Goal: Task Accomplishment & Management: Manage account settings

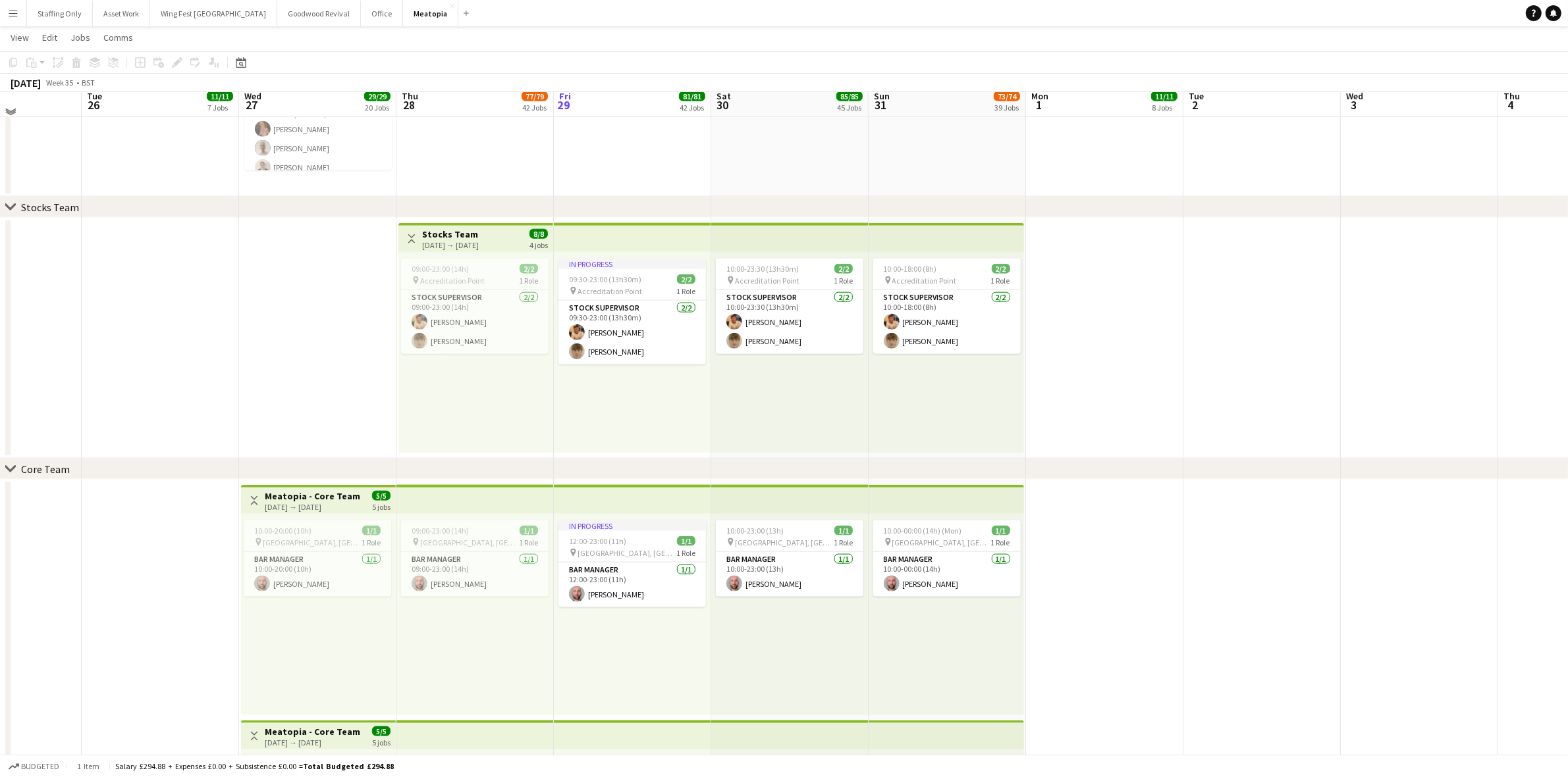
scroll to position [1900, 0]
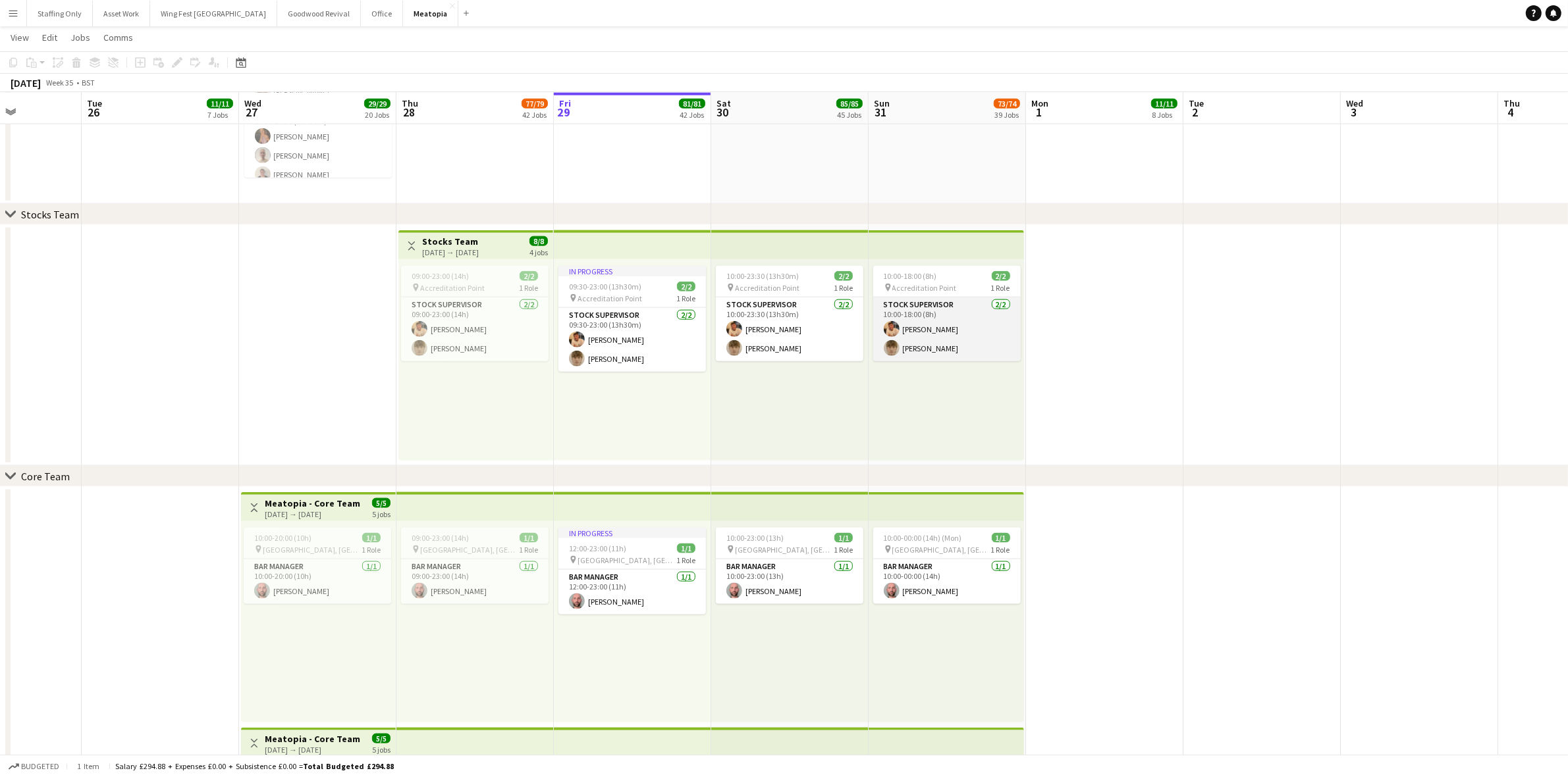
click at [921, 344] on app-card-role "Stock Supervisor [DATE] 10:00-18:00 (8h) [PERSON_NAME] [PERSON_NAME]" at bounding box center [947, 329] width 148 height 64
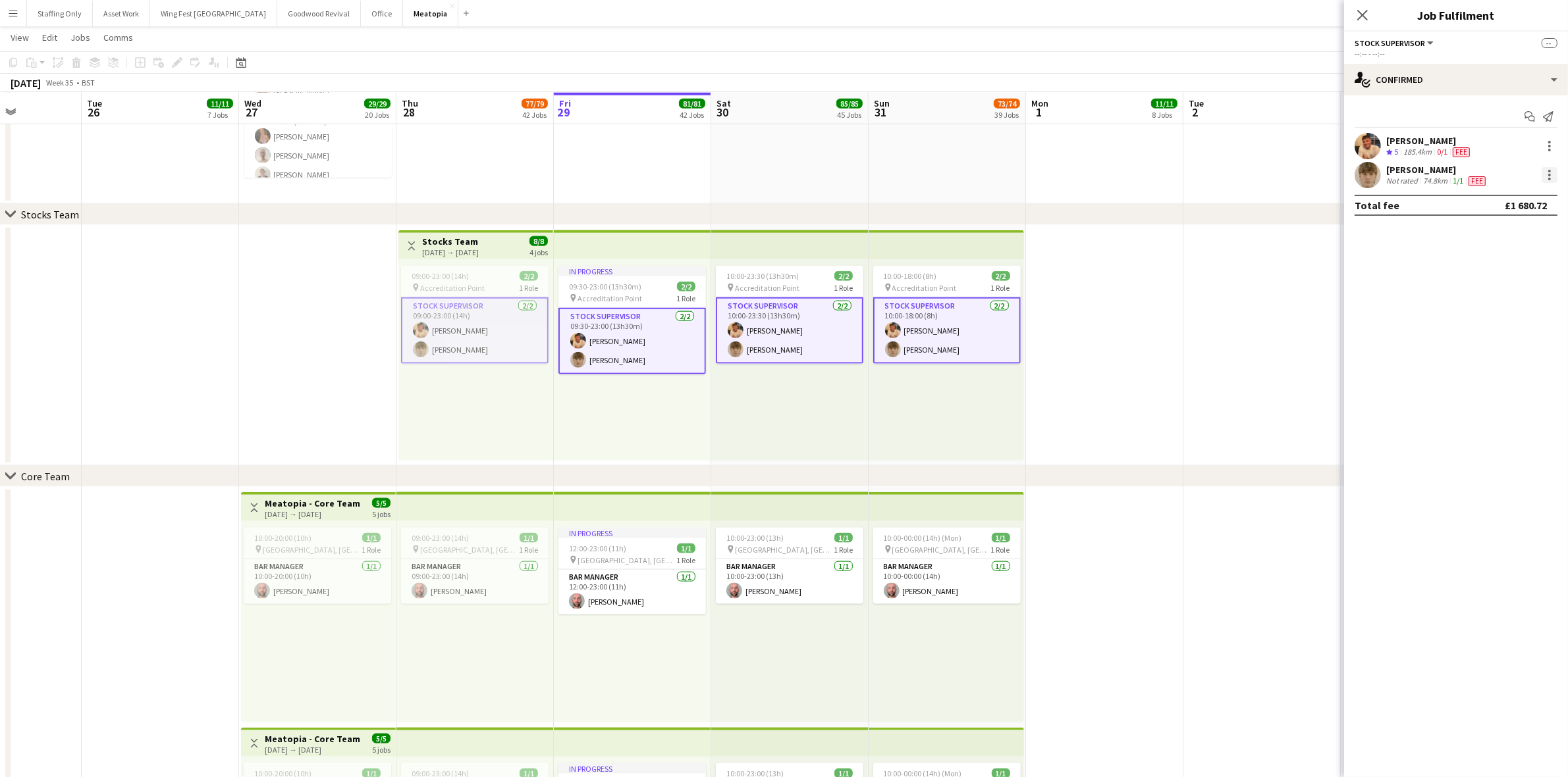
click at [1548, 172] on div at bounding box center [1549, 175] width 16 height 16
click at [1503, 203] on span "Edit fee" at bounding box center [1507, 200] width 82 height 12
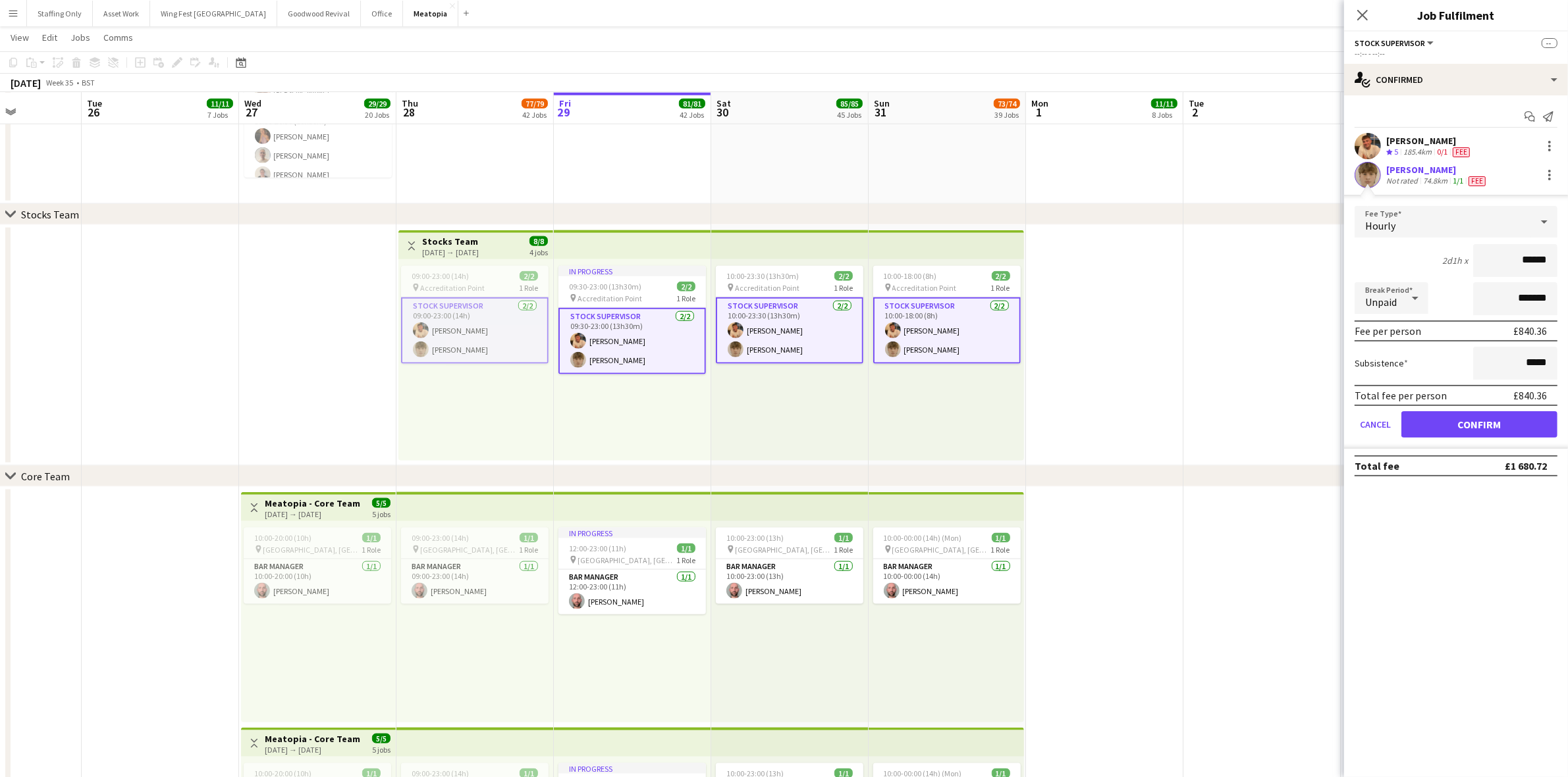
drag, startPoint x: 1548, startPoint y: 261, endPoint x: 1479, endPoint y: 254, distance: 69.4
click at [1479, 254] on input "******" at bounding box center [1516, 261] width 85 height 33
type input "******"
click at [1489, 425] on button "Confirm" at bounding box center [1479, 425] width 156 height 27
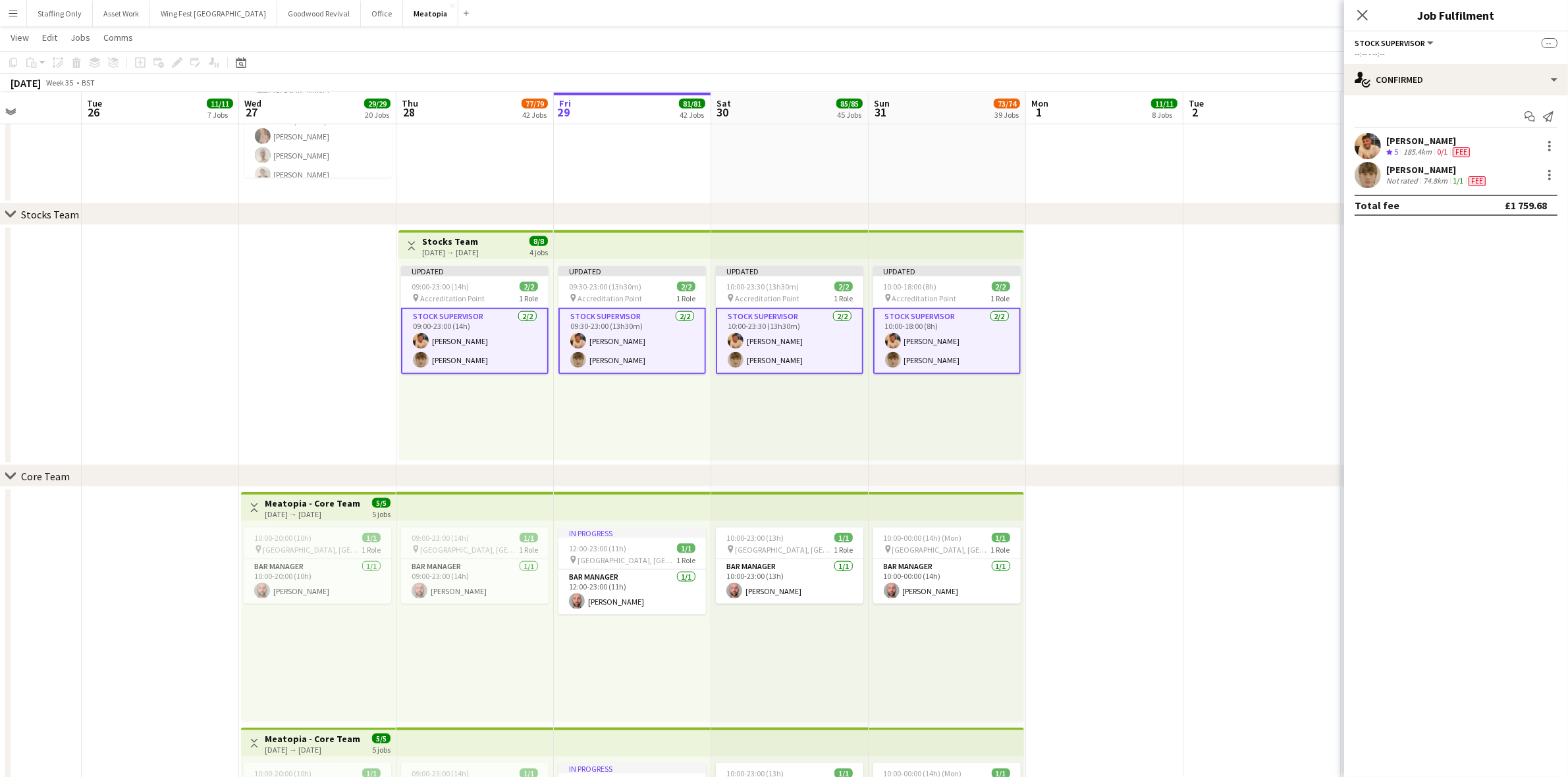
click at [1190, 304] on app-date-cell at bounding box center [1262, 345] width 157 height 241
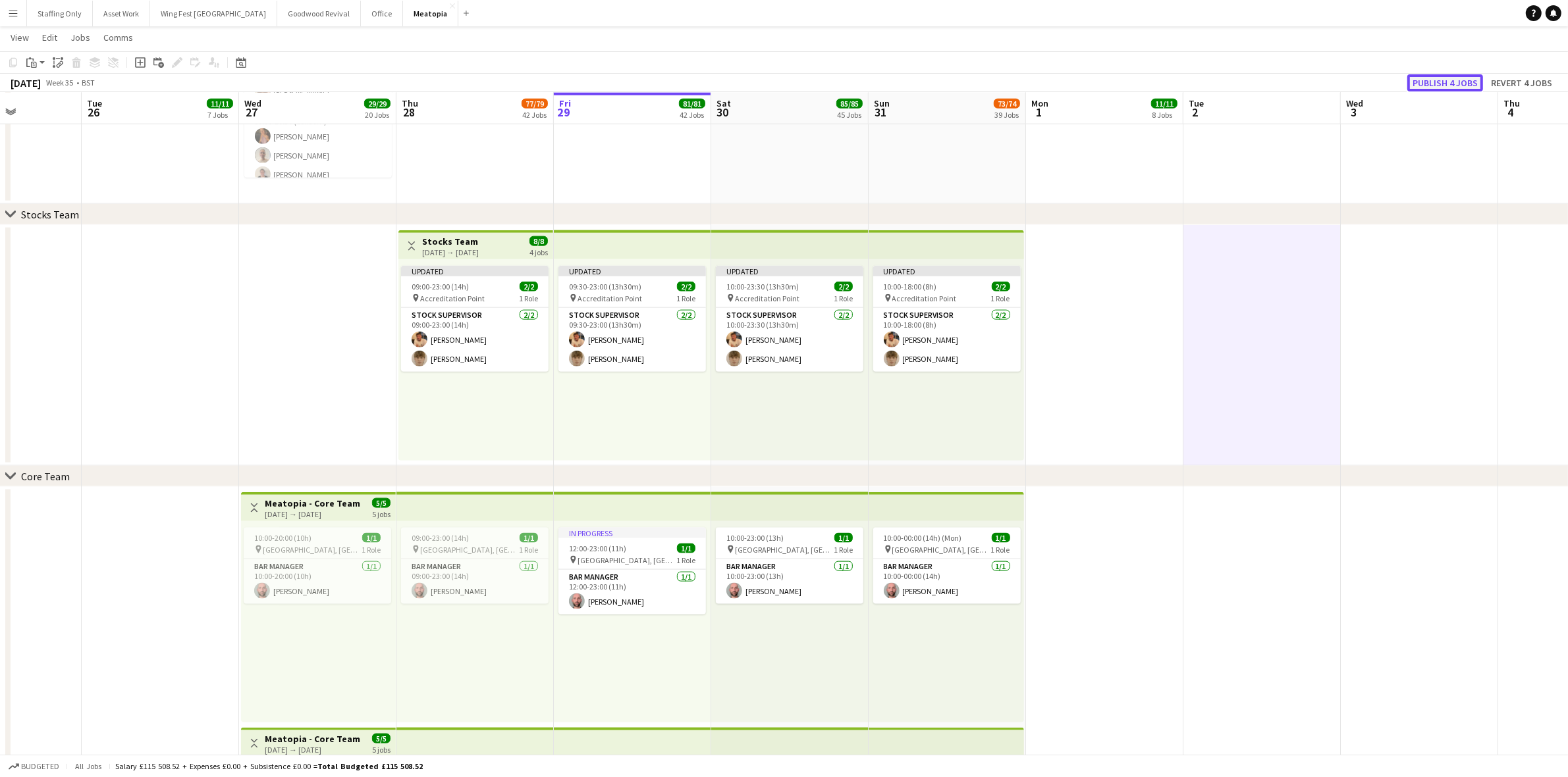
click at [1440, 78] on button "Publish 4 jobs" at bounding box center [1445, 83] width 75 height 17
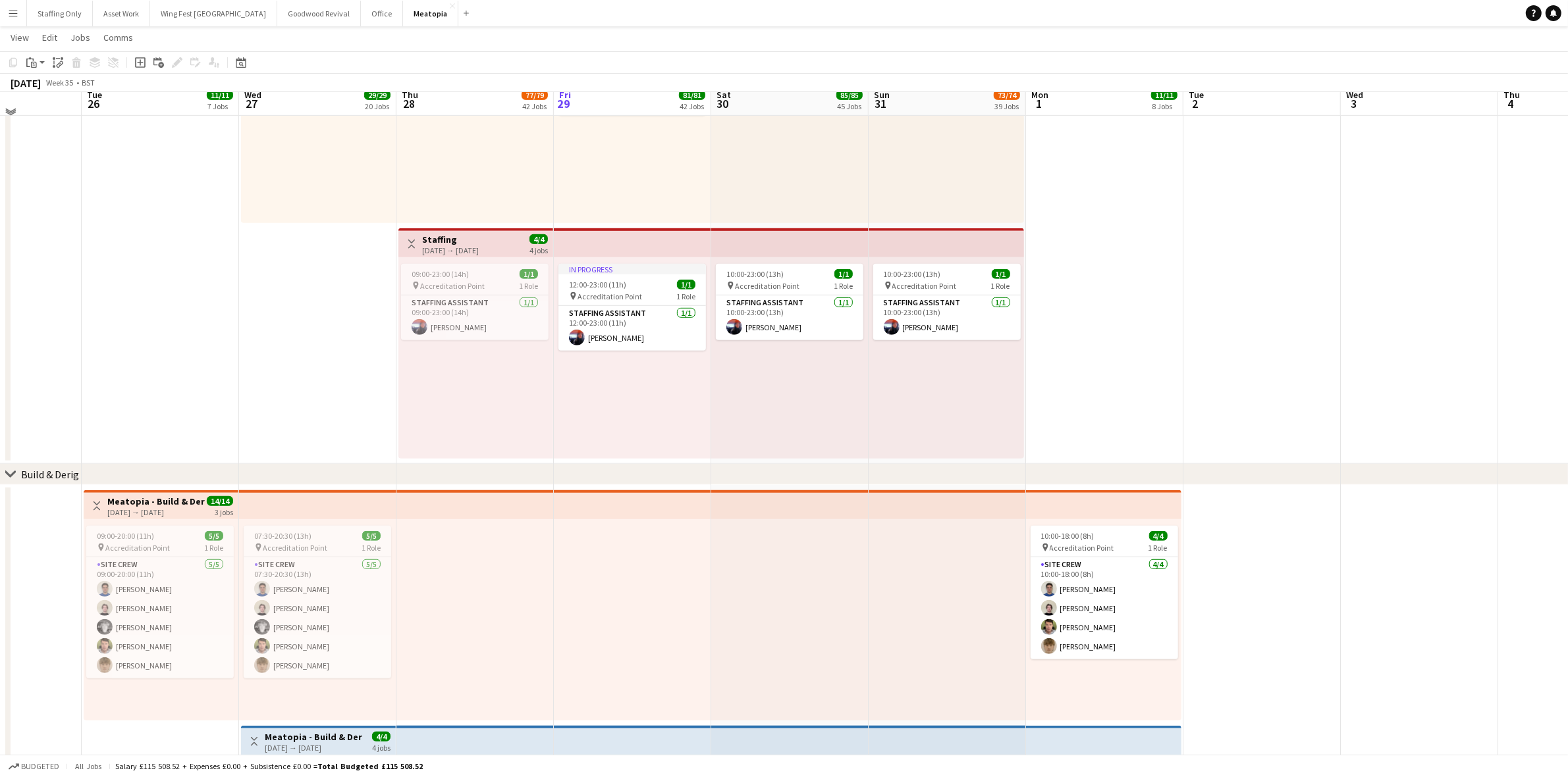
scroll to position [913, 0]
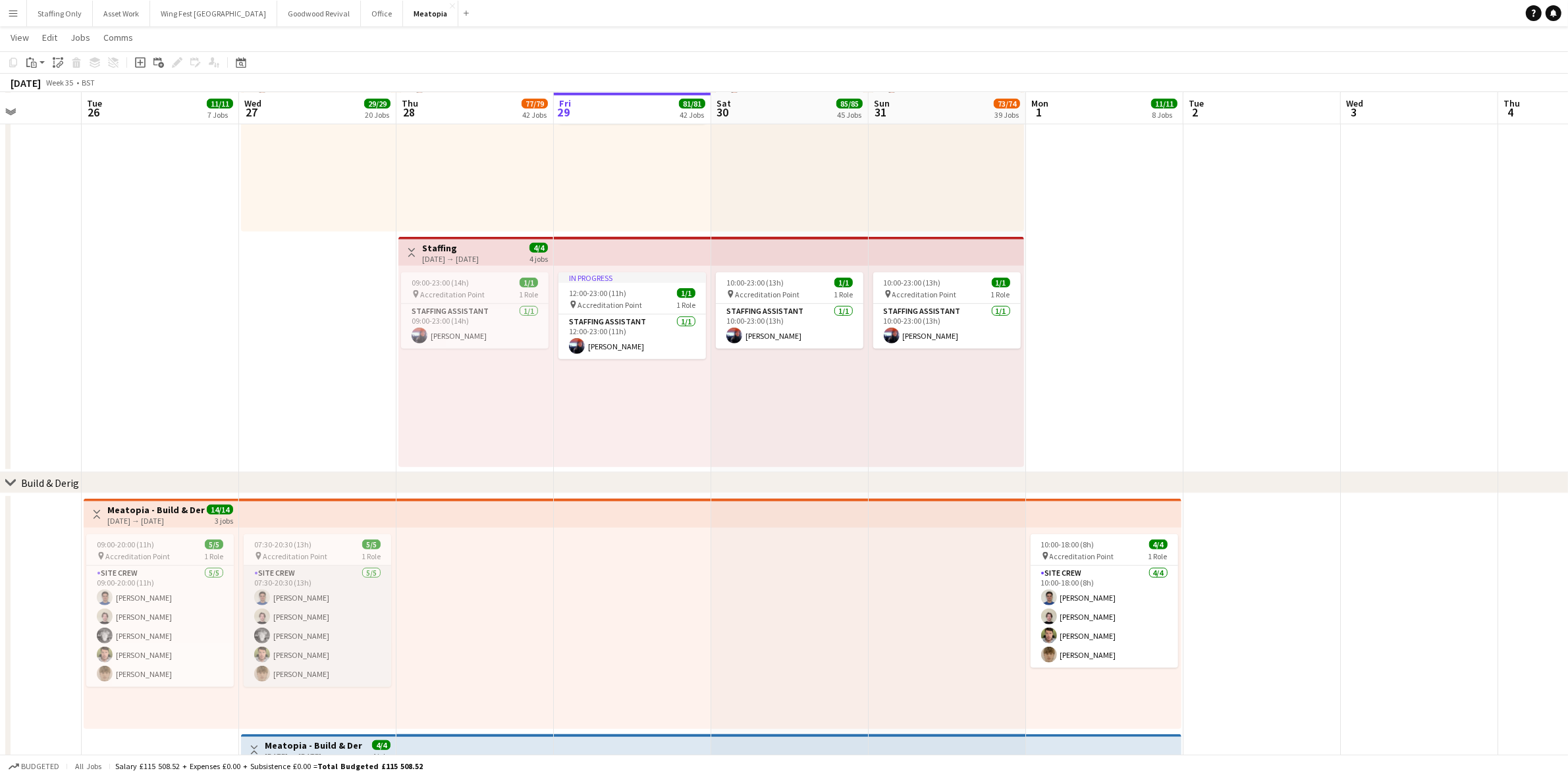
click at [318, 678] on app-card-role "Site Crew [DATE] 07:30-20:30 (13h) [PERSON_NAME] [PERSON_NAME] [PERSON_NAME] [P…" at bounding box center [317, 626] width 148 height 121
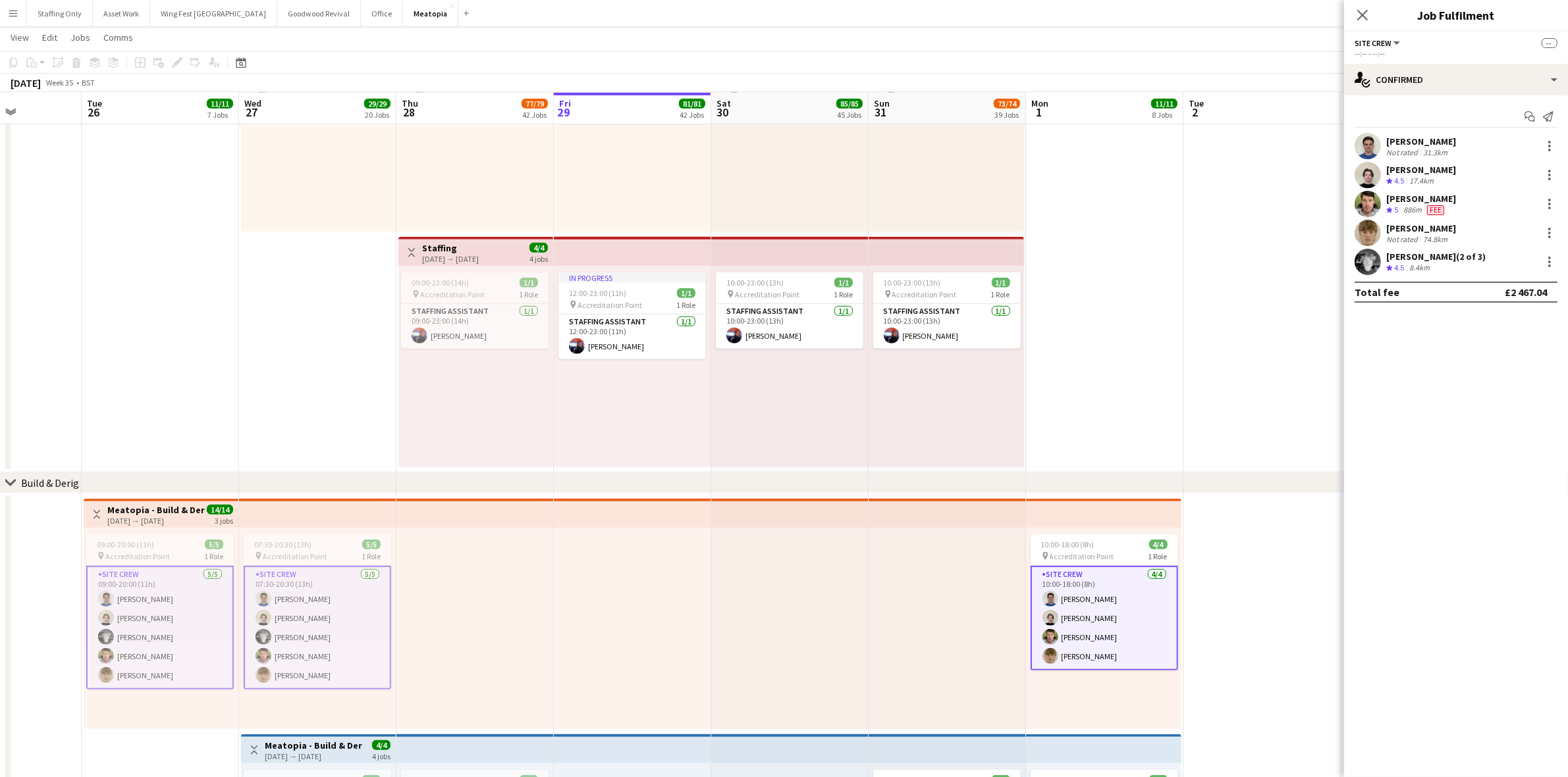
click at [302, 672] on app-card-role "Site Crew [DATE] 07:30-20:30 (13h) [PERSON_NAME] [PERSON_NAME] [PERSON_NAME] [P…" at bounding box center [317, 627] width 148 height 123
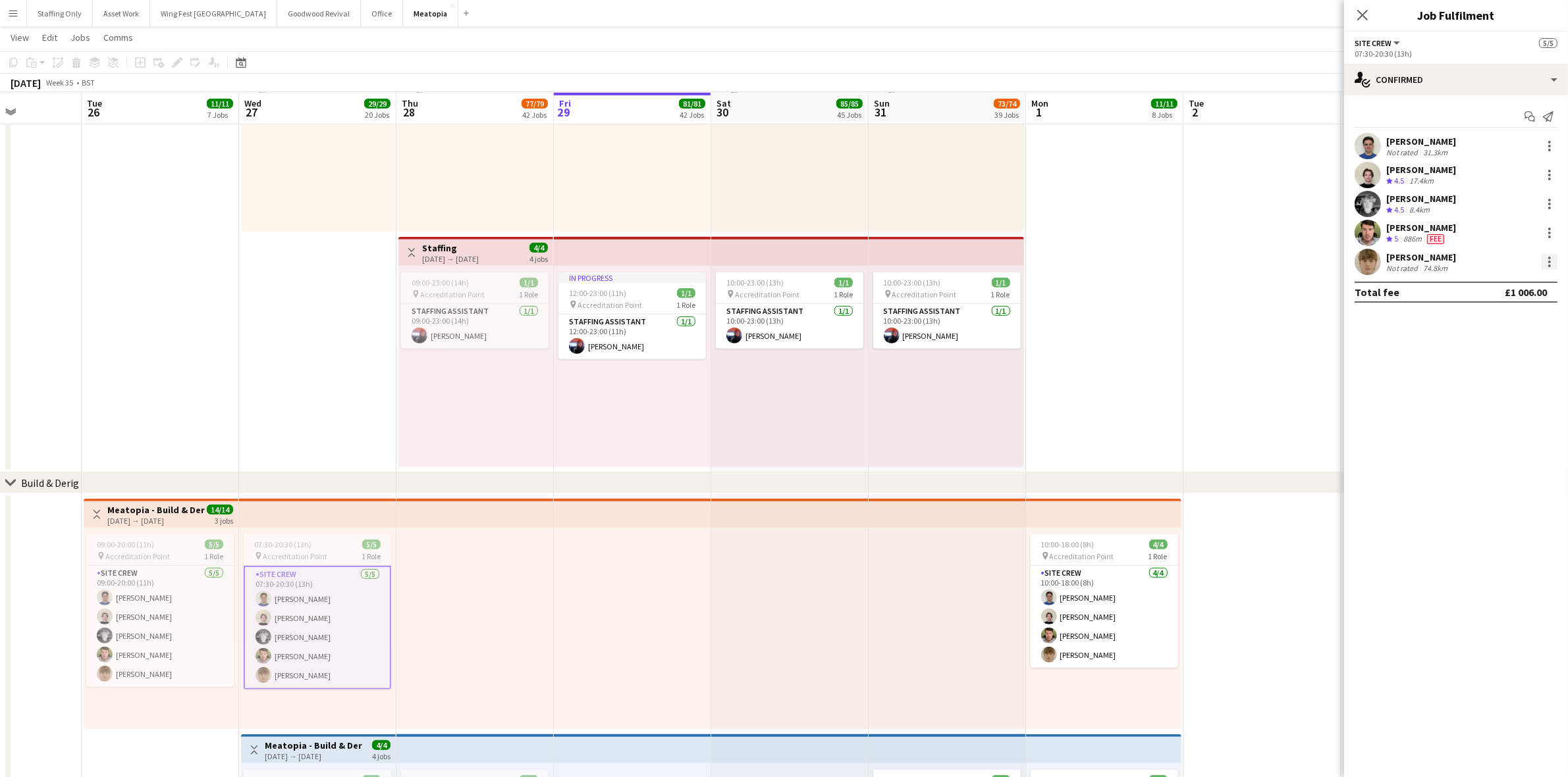
click at [1551, 262] on div at bounding box center [1549, 262] width 16 height 16
click at [1493, 287] on span "Edit fee" at bounding box center [1483, 287] width 36 height 12
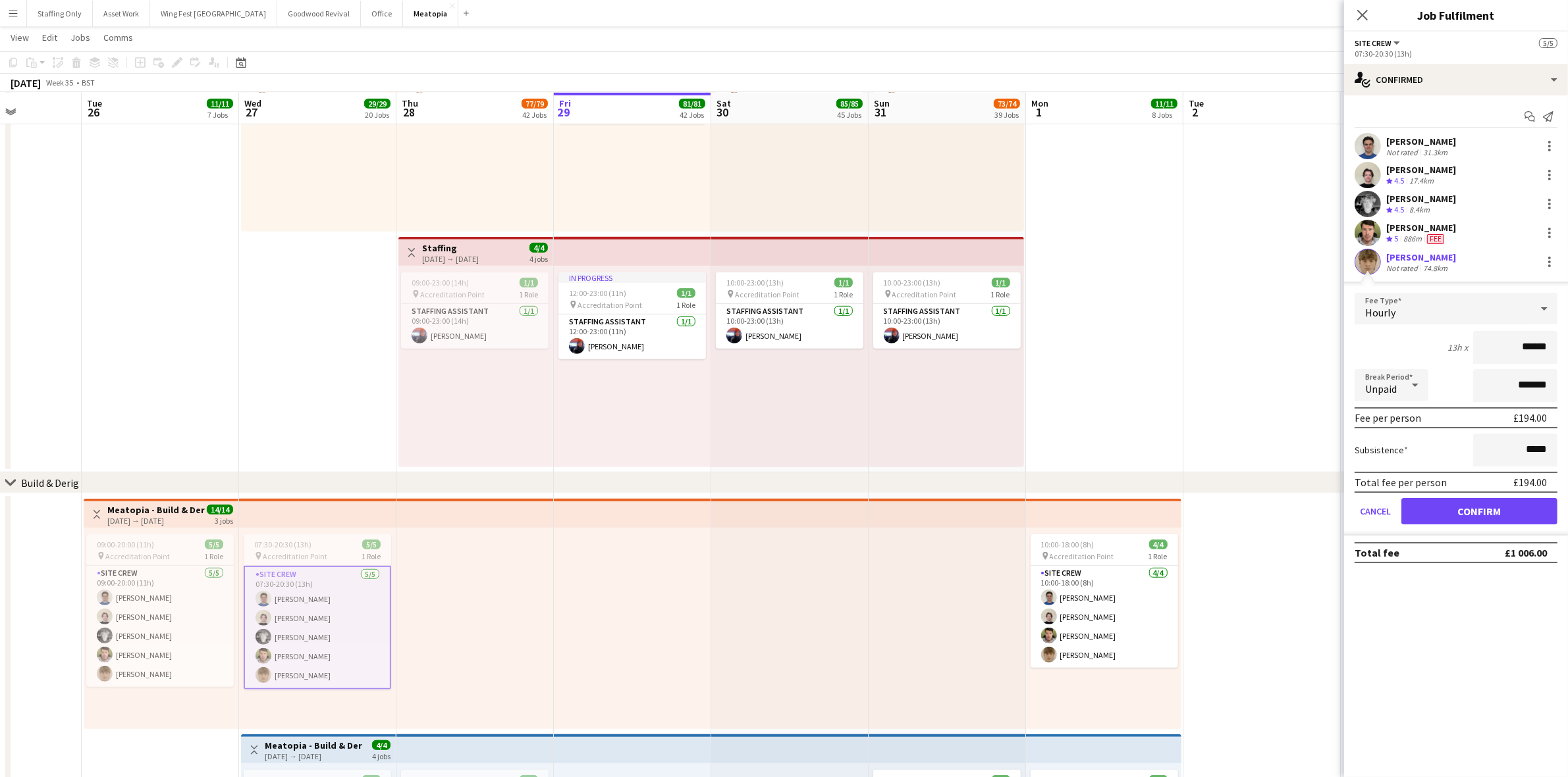
drag, startPoint x: 1547, startPoint y: 345, endPoint x: 1489, endPoint y: 340, distance: 58.2
click at [1493, 340] on input "******" at bounding box center [1516, 348] width 85 height 33
type input "******"
click at [1493, 504] on button "Confirm" at bounding box center [1479, 512] width 156 height 27
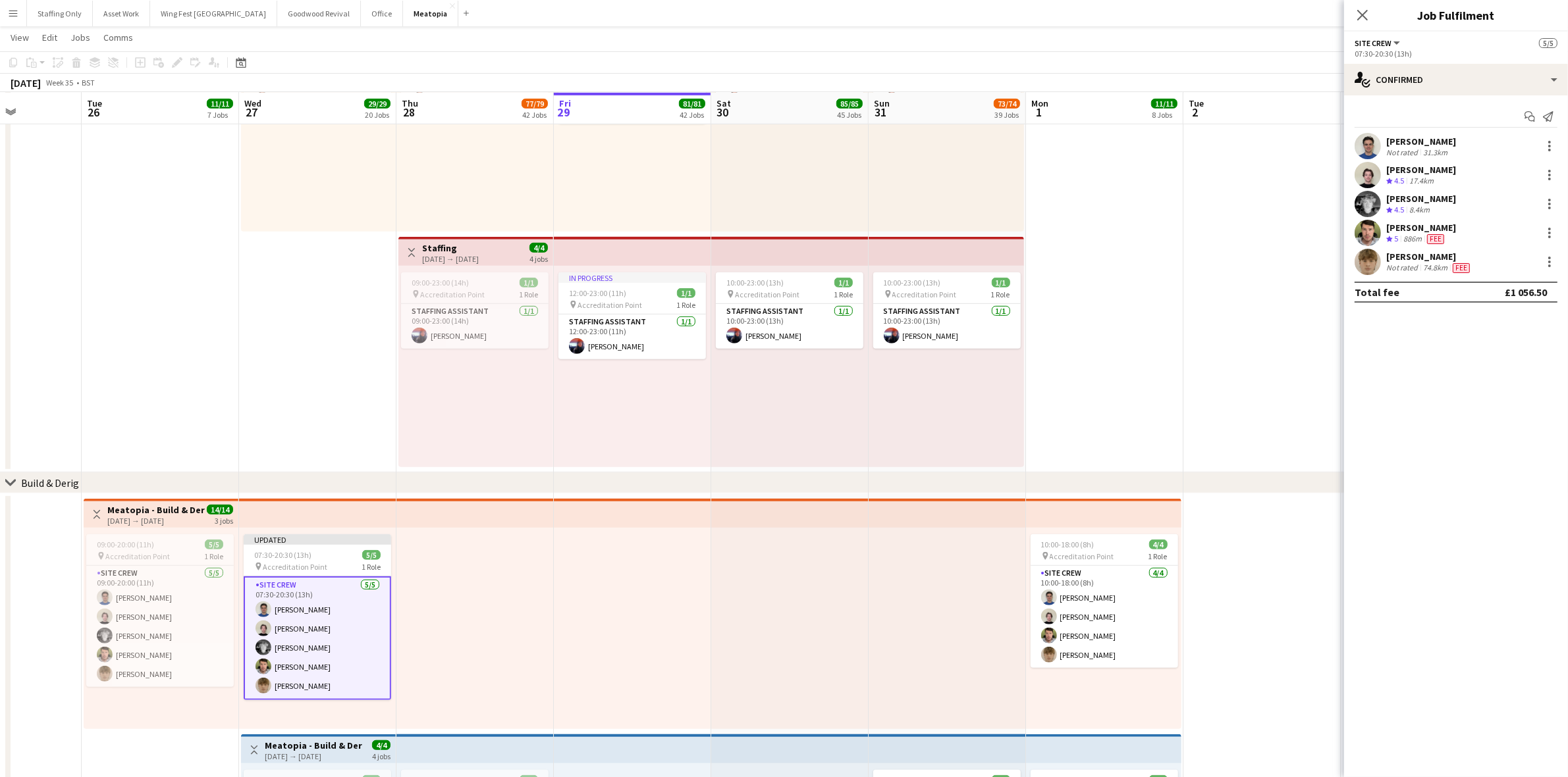
click at [1322, 343] on app-date-cell at bounding box center [1262, 234] width 157 height 476
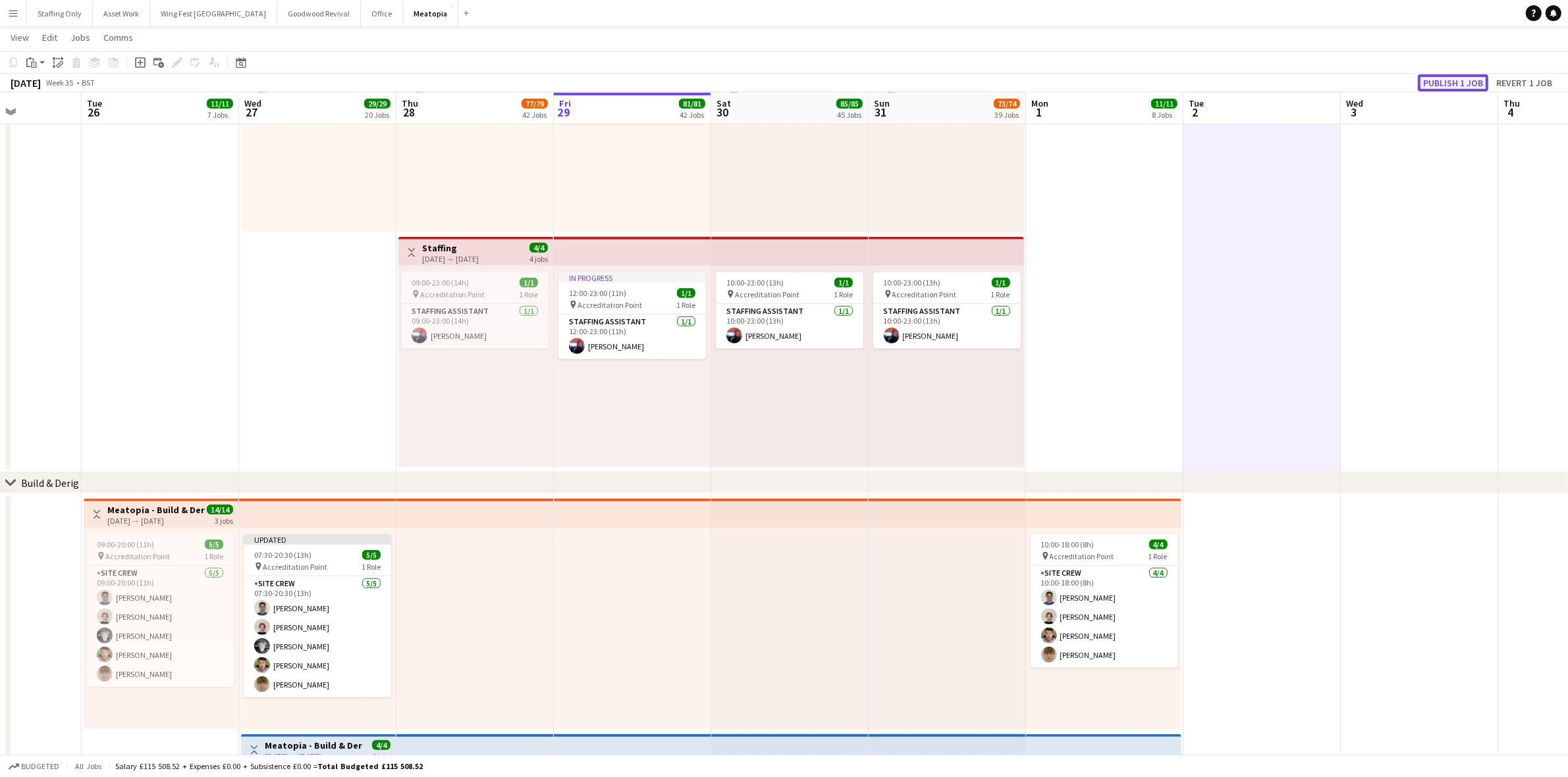
click at [1454, 82] on button "Publish 1 job" at bounding box center [1453, 83] width 70 height 17
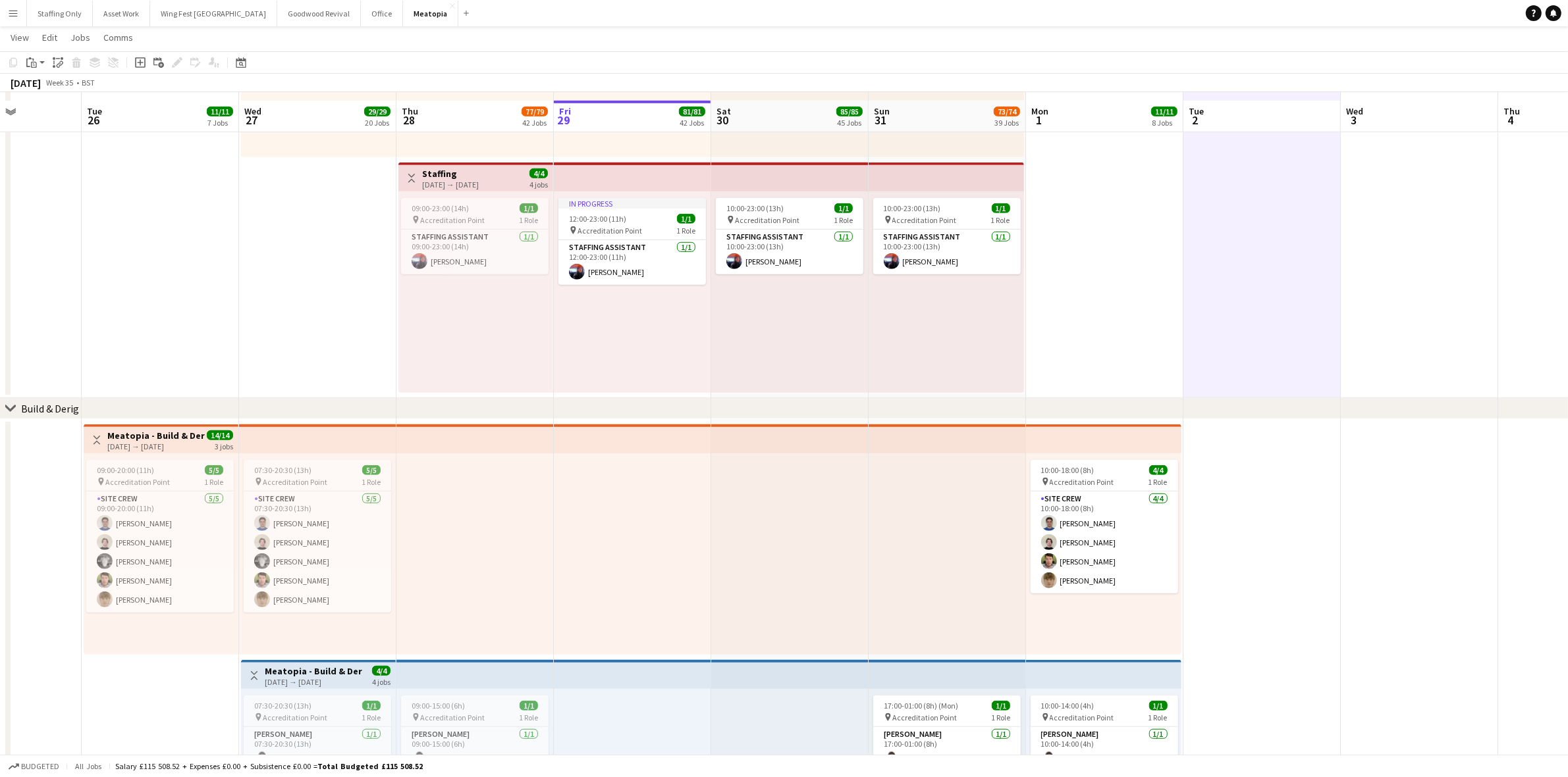
scroll to position [996, 0]
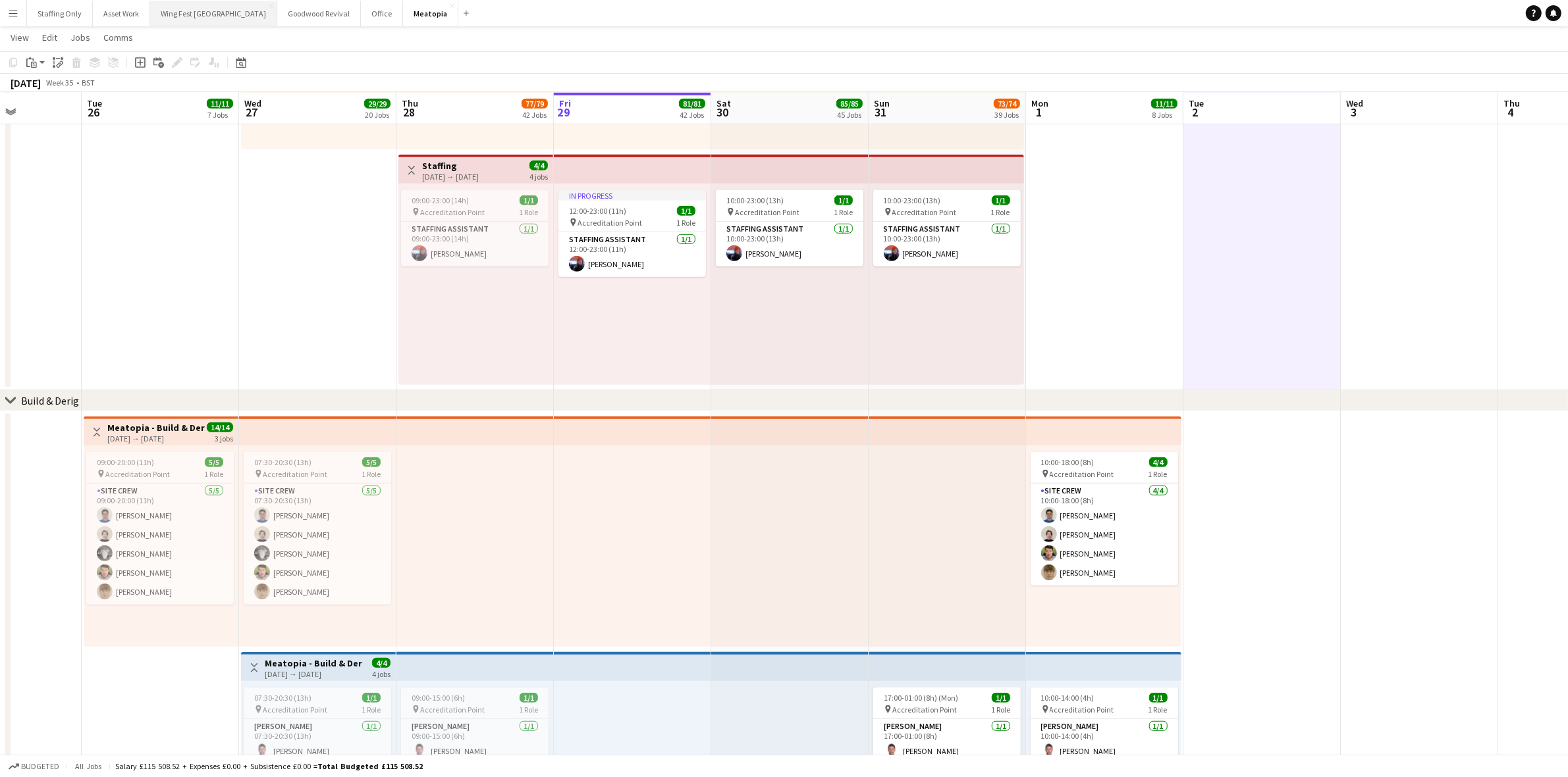
click at [168, 20] on button "Wing Fest Bristol Close" at bounding box center [213, 13] width 127 height 26
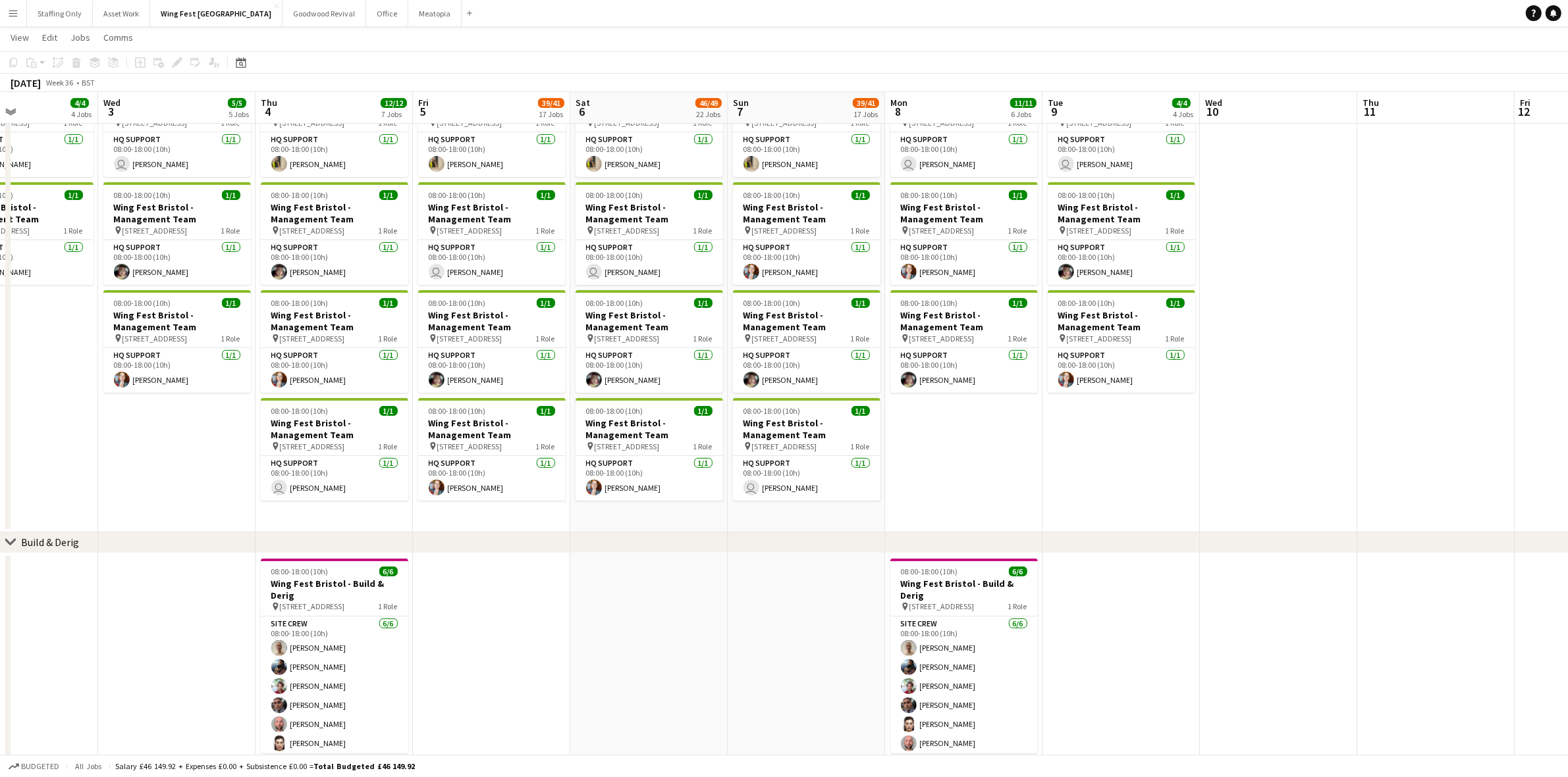
scroll to position [0, 320]
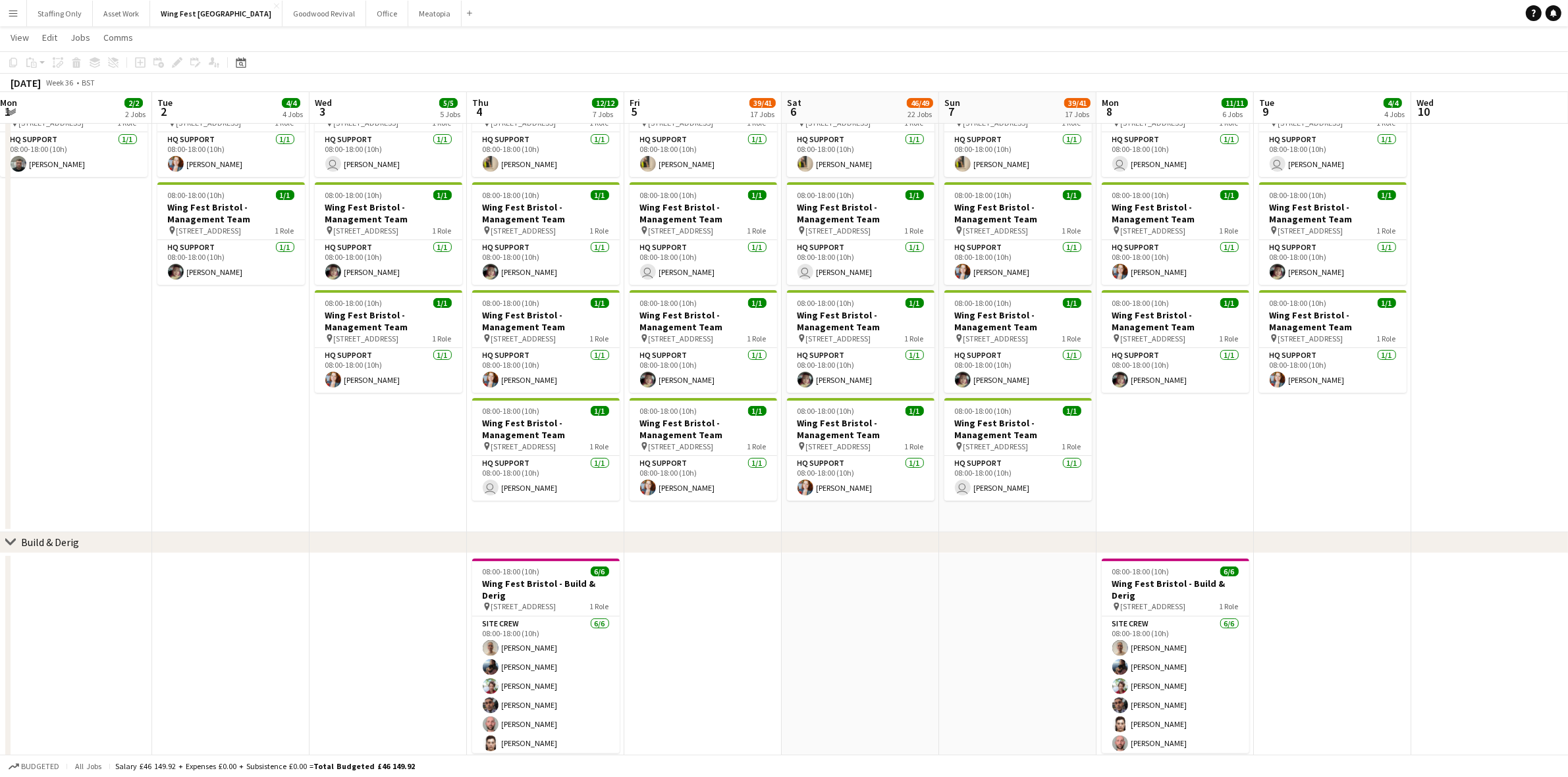
drag, startPoint x: 297, startPoint y: 446, endPoint x: 351, endPoint y: 451, distance: 54.2
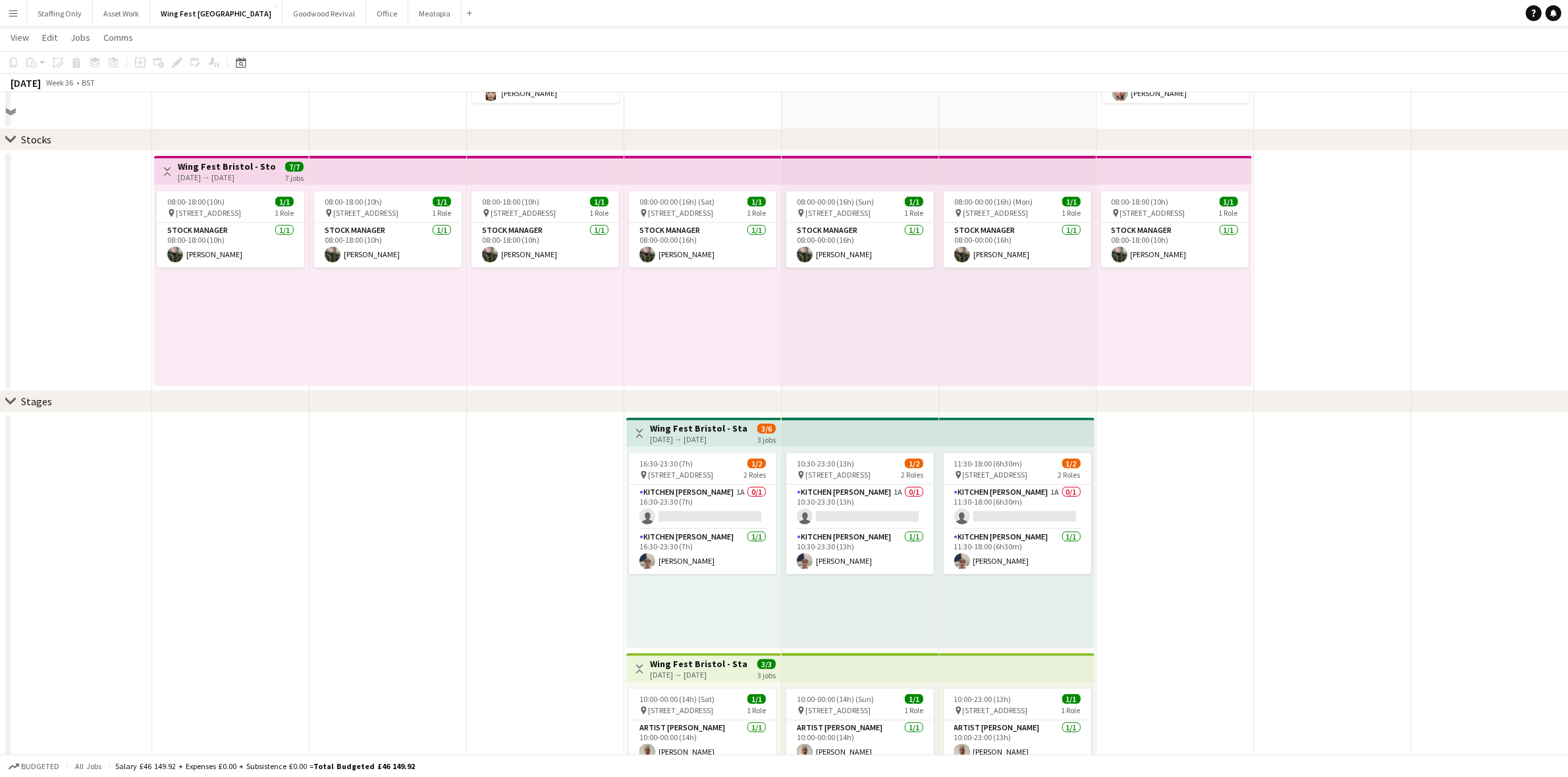
scroll to position [905, 0]
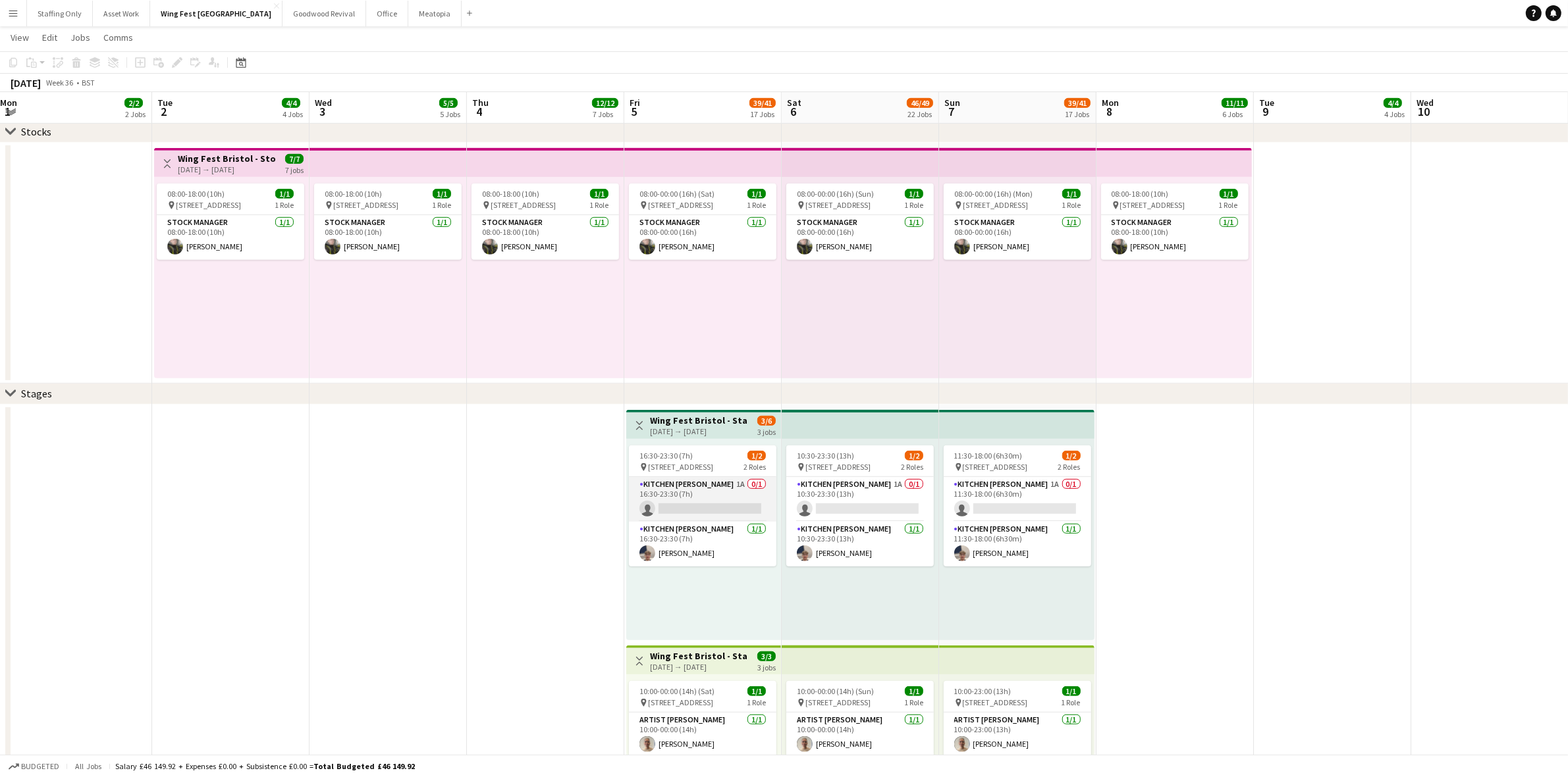
click at [725, 494] on app-card-role "Kitchen [PERSON_NAME] 1A 0/1 16:30-23:30 (7h) single-neutral-actions" at bounding box center [703, 499] width 148 height 45
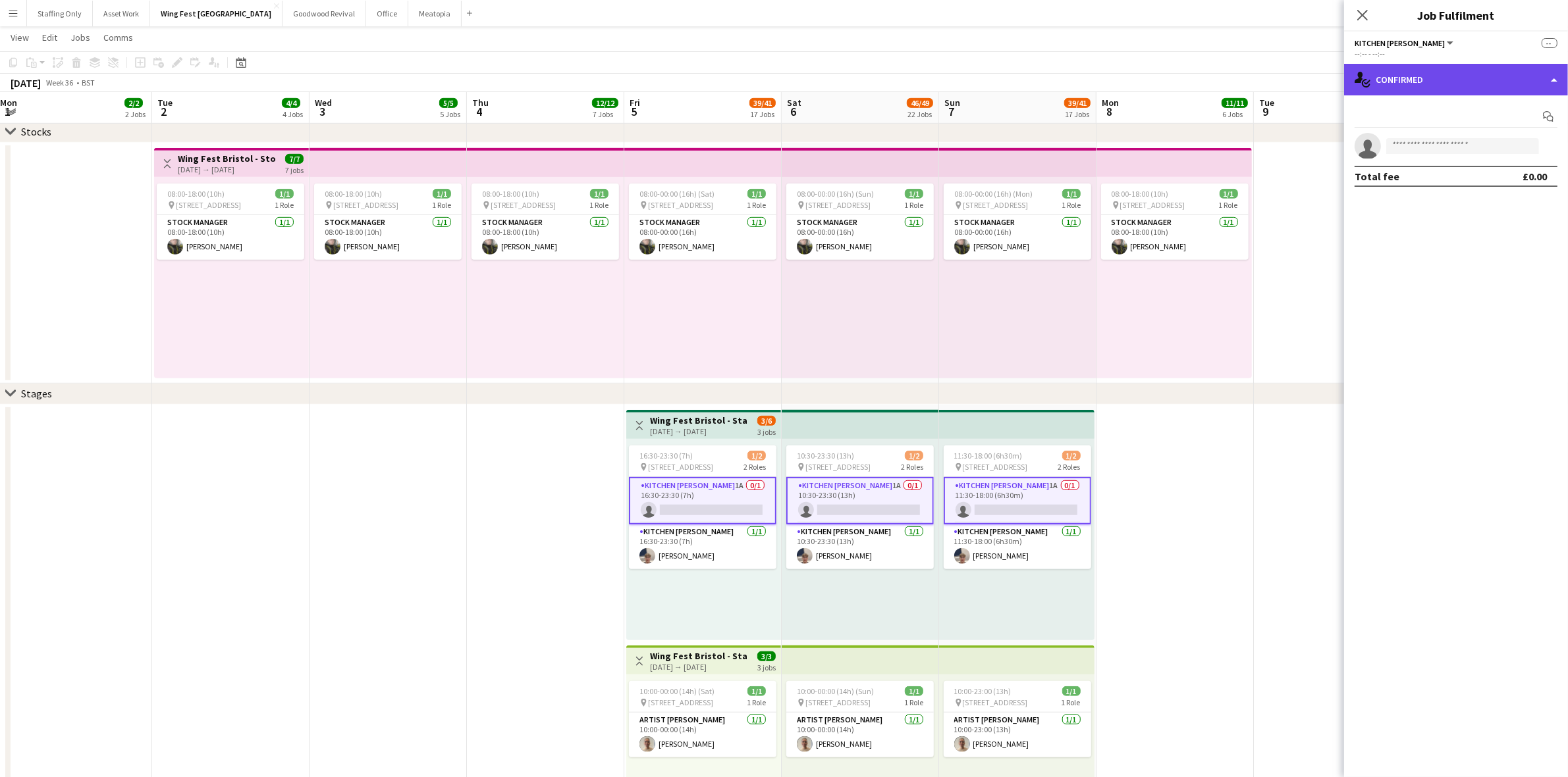
click at [1461, 85] on div "single-neutral-actions-check-2 Confirmed" at bounding box center [1456, 80] width 224 height 31
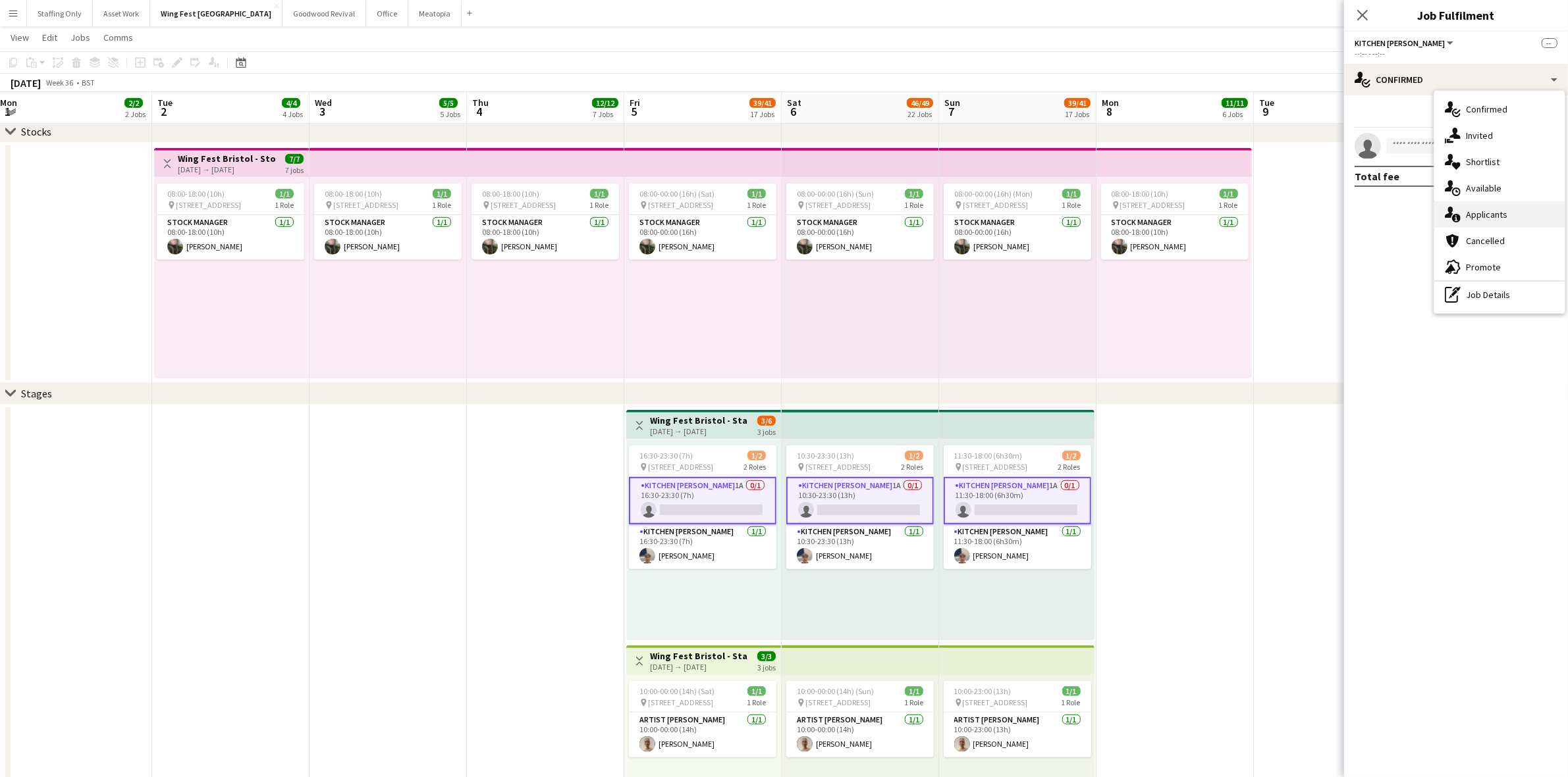
click at [1493, 211] on div "single-neutral-actions-information Applicants" at bounding box center [1499, 215] width 130 height 27
click at [1364, 14] on icon at bounding box center [1362, 15] width 11 height 11
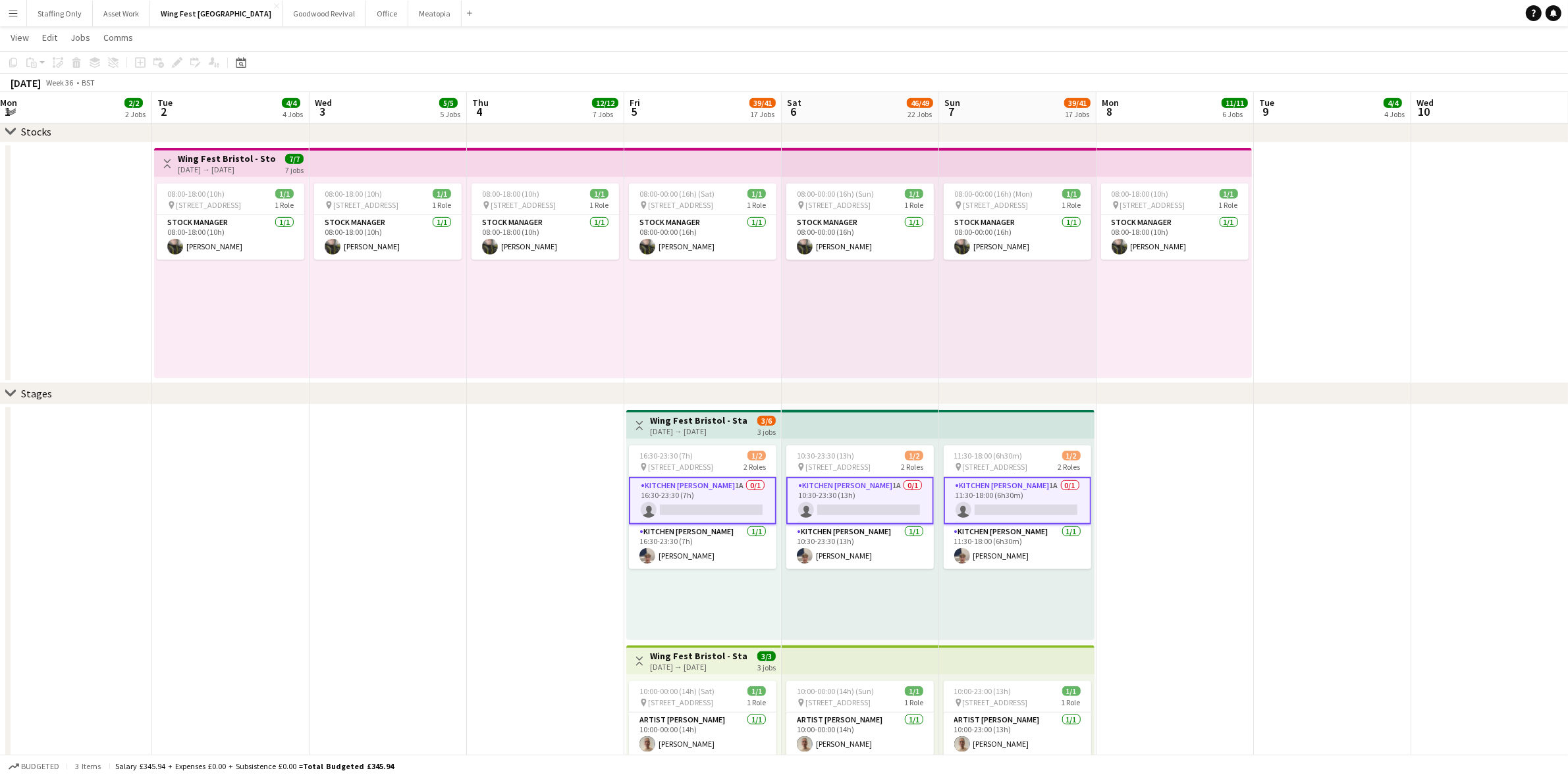
click at [1300, 542] on app-date-cell at bounding box center [1333, 643] width 157 height 476
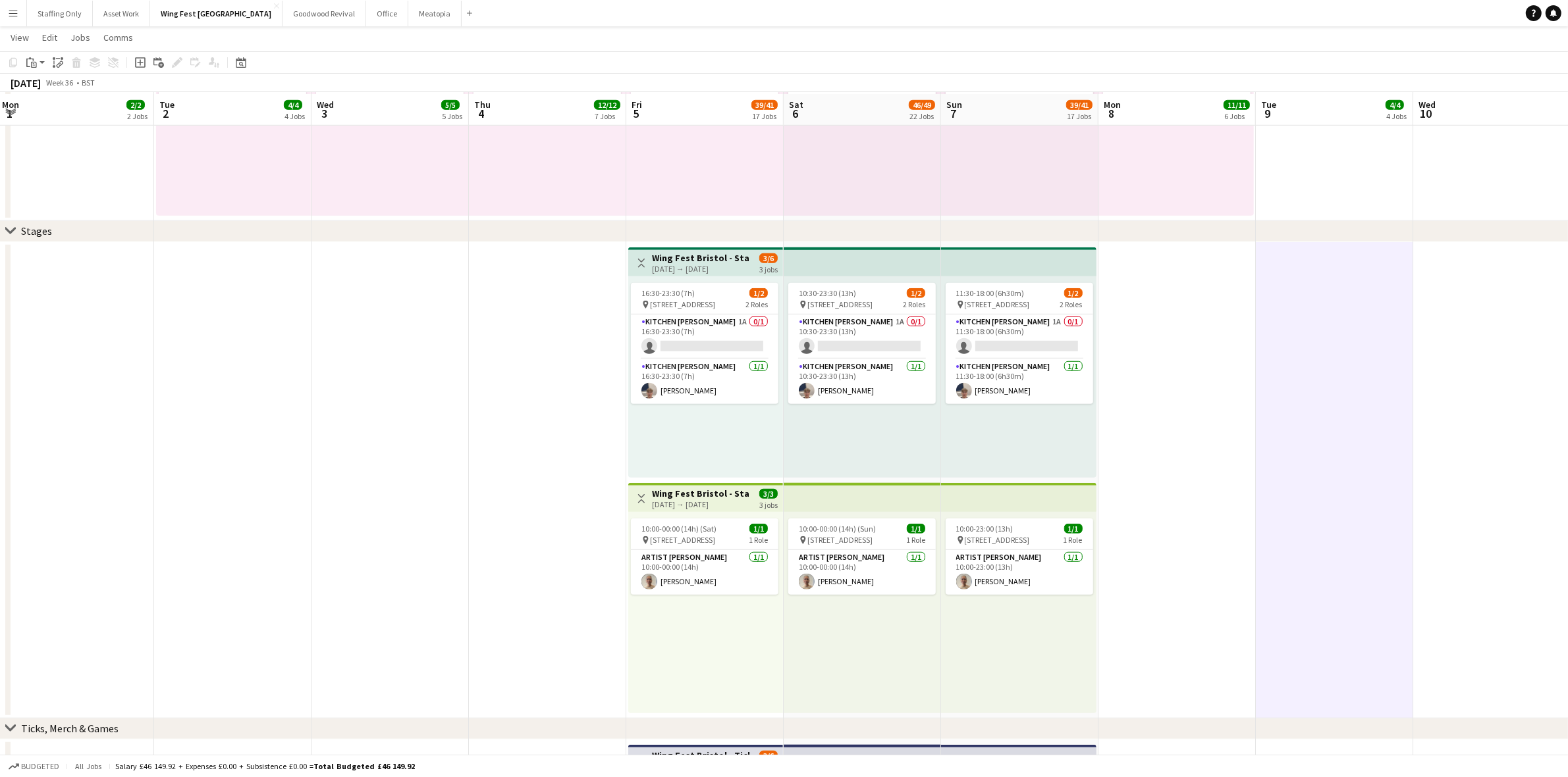
scroll to position [1069, 0]
click at [1005, 392] on app-card-role "Kitchen [PERSON_NAME] [DATE] 11:30-18:00 (6h30m) [PERSON_NAME]" at bounding box center [1019, 379] width 148 height 45
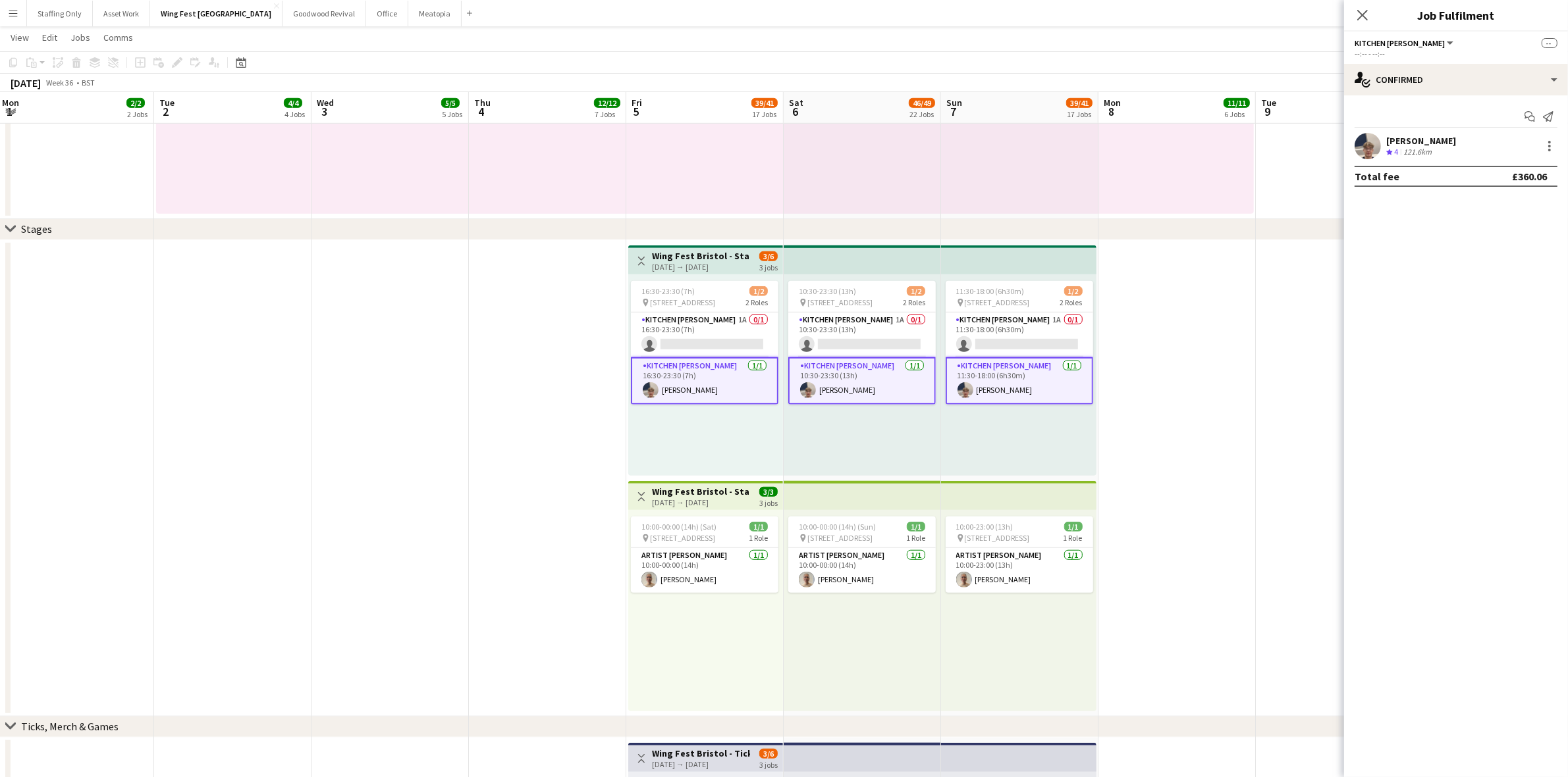
click at [1365, 153] on app-user-avatar at bounding box center [1368, 147] width 27 height 27
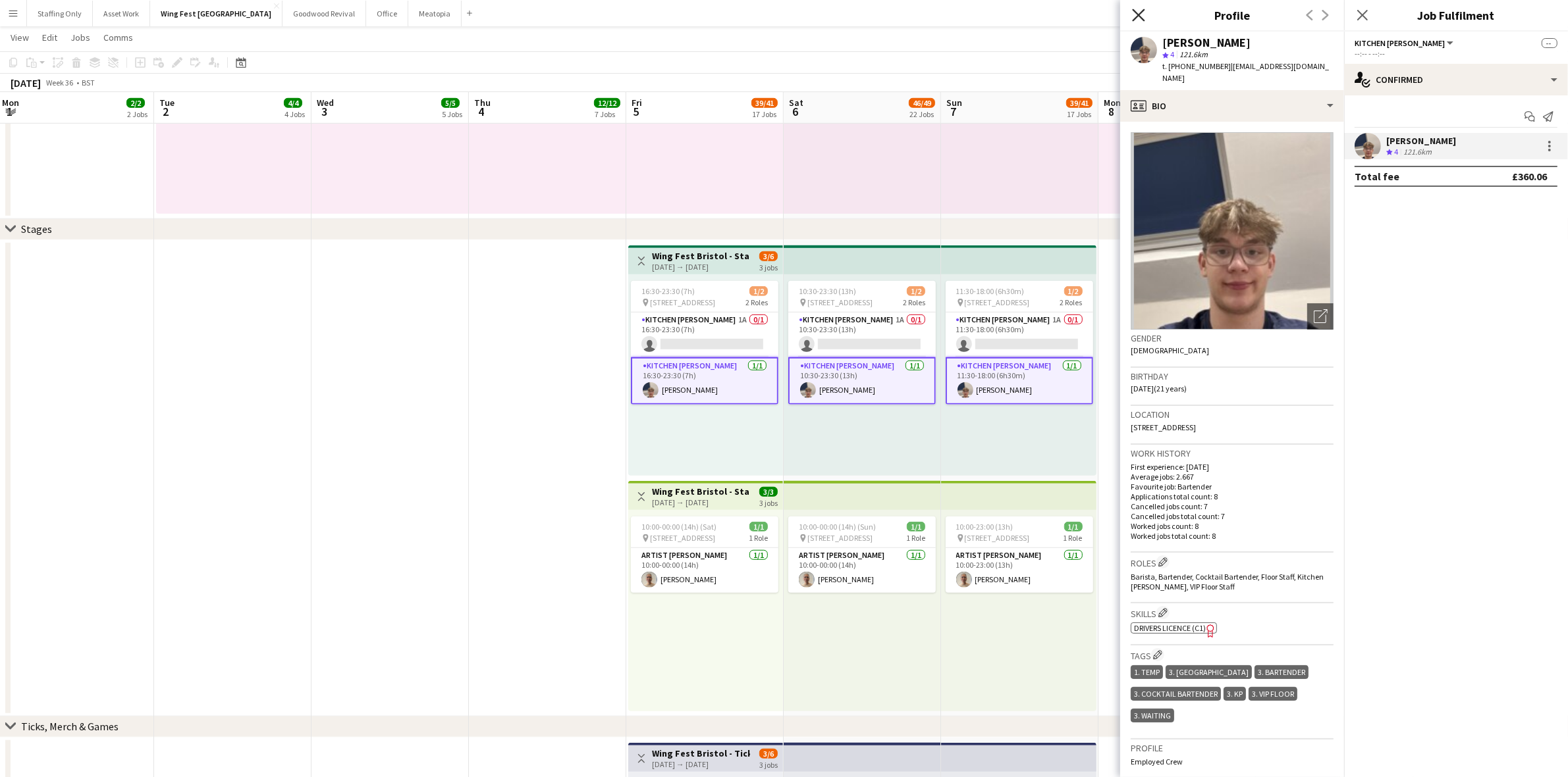
click at [1135, 11] on icon at bounding box center [1138, 14] width 12 height 12
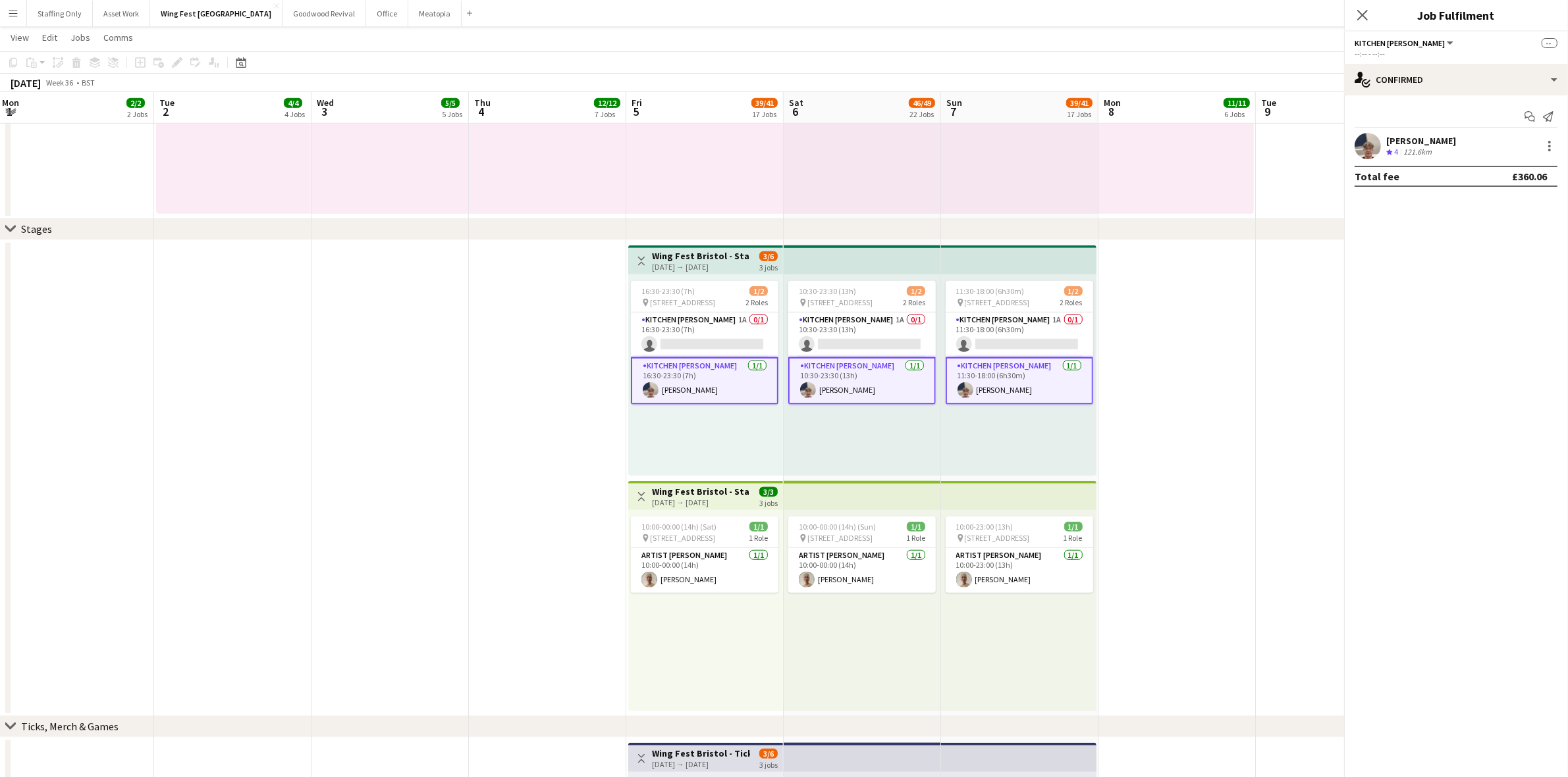
click at [1198, 300] on app-date-cell at bounding box center [1177, 478] width 157 height 476
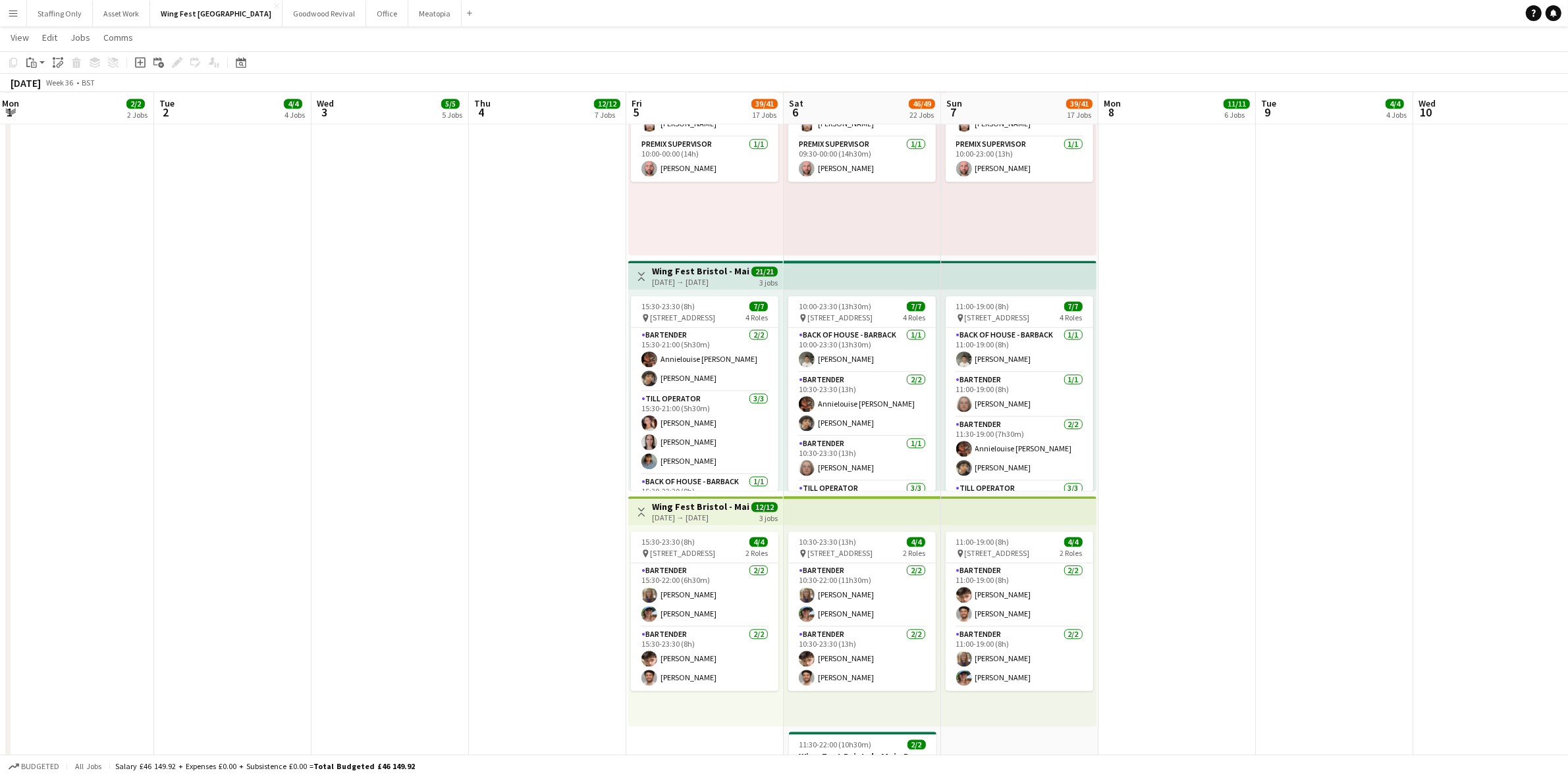
scroll to position [3868, 0]
